Goal: Information Seeking & Learning: Find specific fact

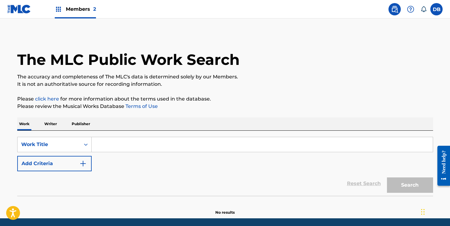
click at [120, 143] on input "Search Form" at bounding box center [262, 144] width 341 height 15
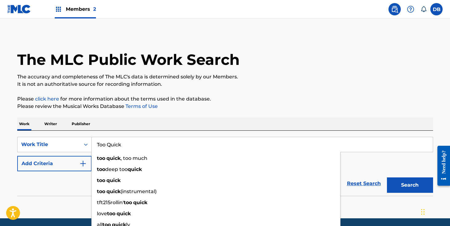
type input "Too Quick"
click at [206, 121] on div "Work Writer Publisher" at bounding box center [225, 123] width 416 height 13
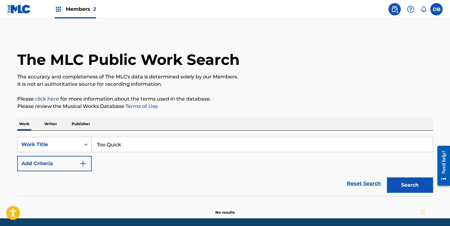
click at [76, 163] on button "Add Criteria" at bounding box center [54, 163] width 74 height 15
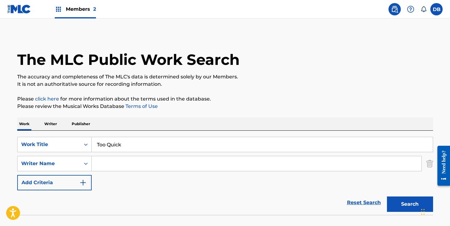
click at [98, 163] on input "Search Form" at bounding box center [256, 163] width 329 height 15
paste input "Cartagena,"
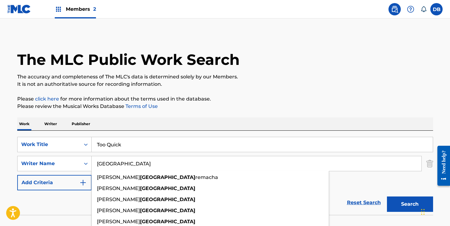
type input "Cartagena"
click at [387, 196] on button "Search" at bounding box center [410, 203] width 46 height 15
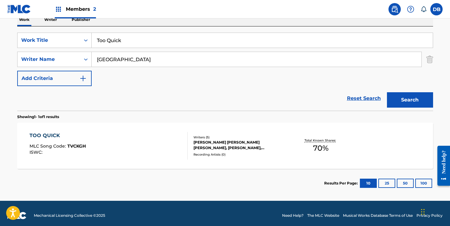
scroll to position [108, 0]
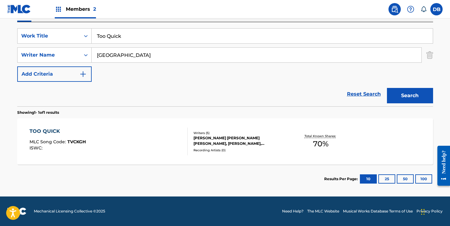
click at [223, 144] on div "JOSEPH ANTHONY CARTAGENA, ANDRE CHRISTOPHER LYON, ANDRE HOWARD, MARCELLO ANTONI…" at bounding box center [239, 140] width 93 height 11
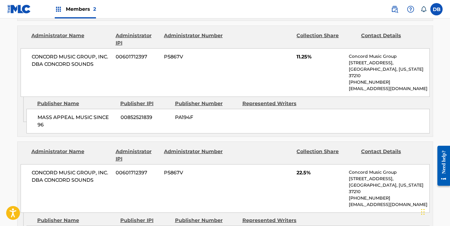
scroll to position [472, 0]
